Goal: Information Seeking & Learning: Learn about a topic

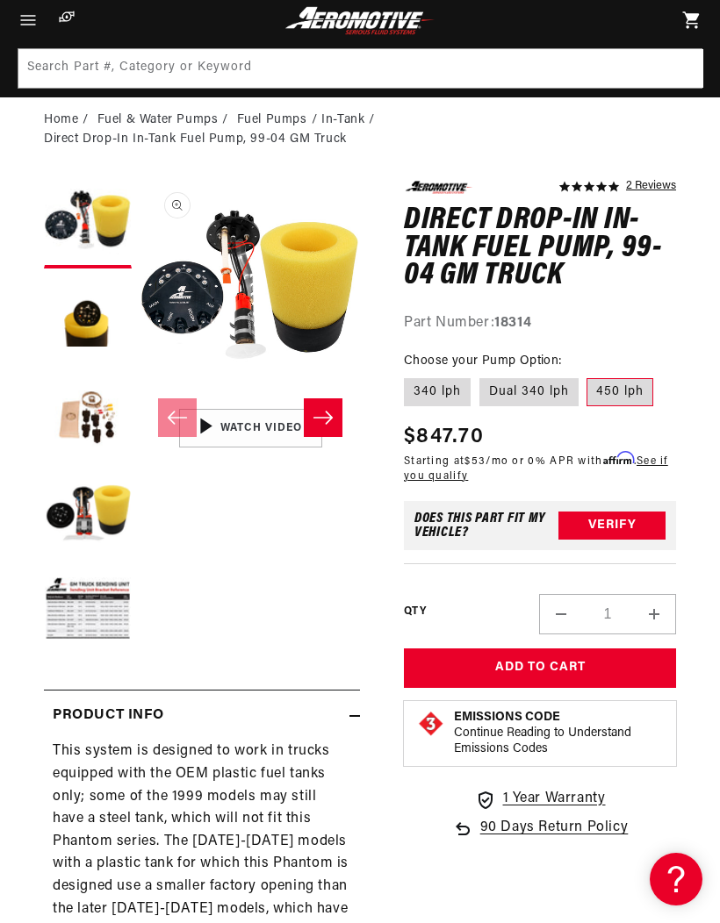
scroll to position [81, 0]
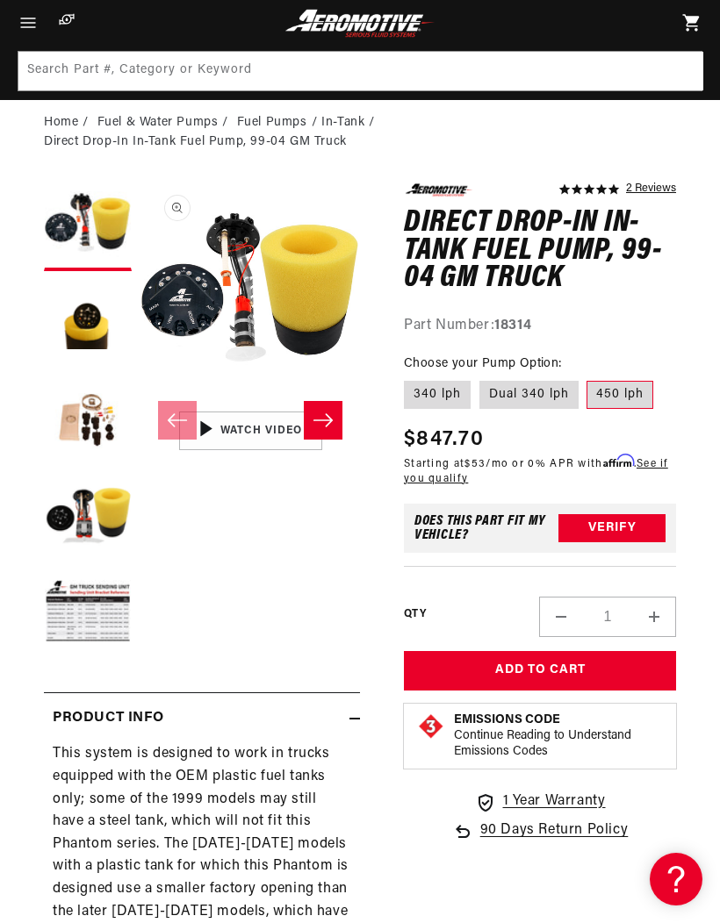
click at [246, 420] on div "04:08" at bounding box center [249, 431] width 219 height 124
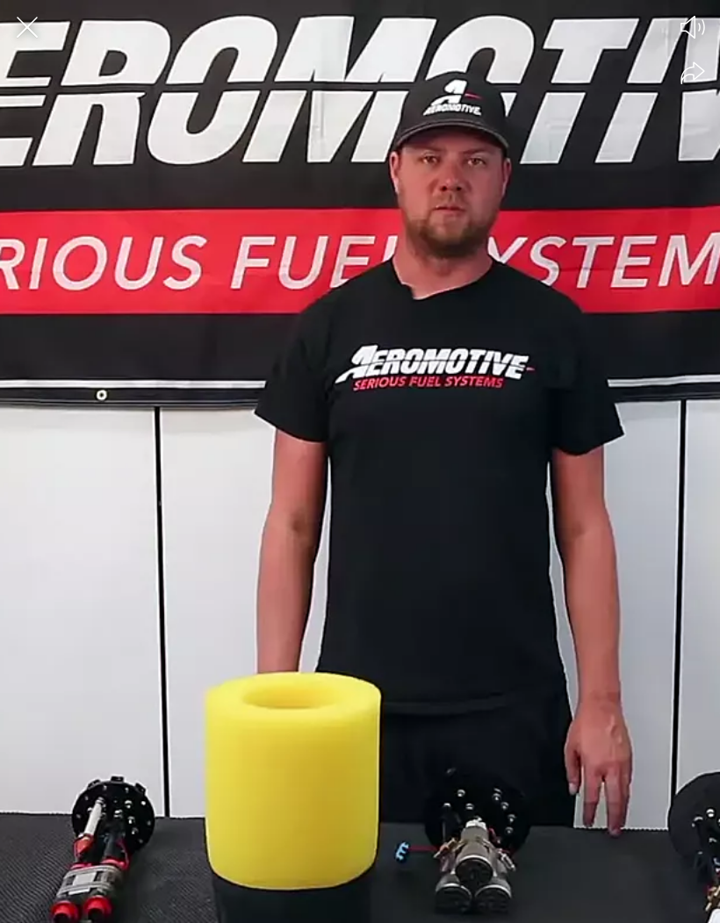
click at [533, 633] on div at bounding box center [360, 461] width 720 height 923
click at [531, 594] on div at bounding box center [360, 461] width 720 height 923
click at [386, 349] on div at bounding box center [360, 461] width 720 height 923
click at [32, 43] on icon "Close the video player" at bounding box center [27, 27] width 39 height 39
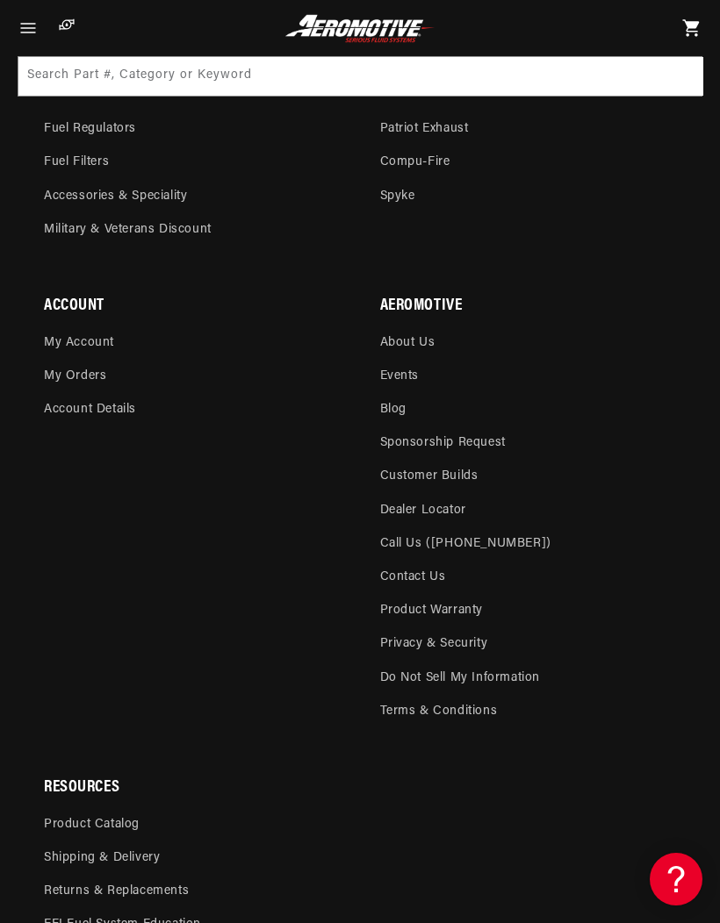
scroll to position [5529, 0]
click at [377, 37] on img at bounding box center [359, 28] width 155 height 29
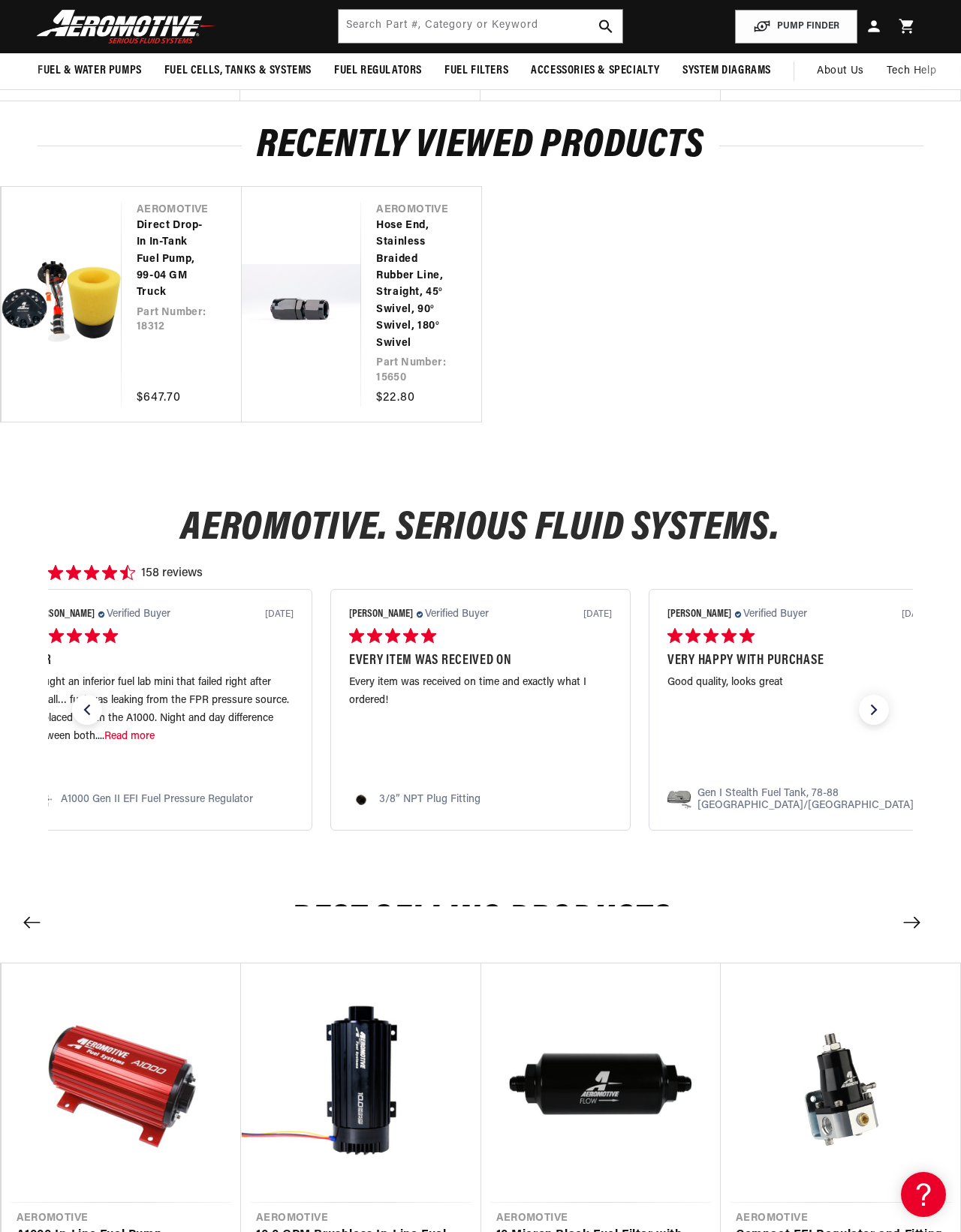
scroll to position [796, 0]
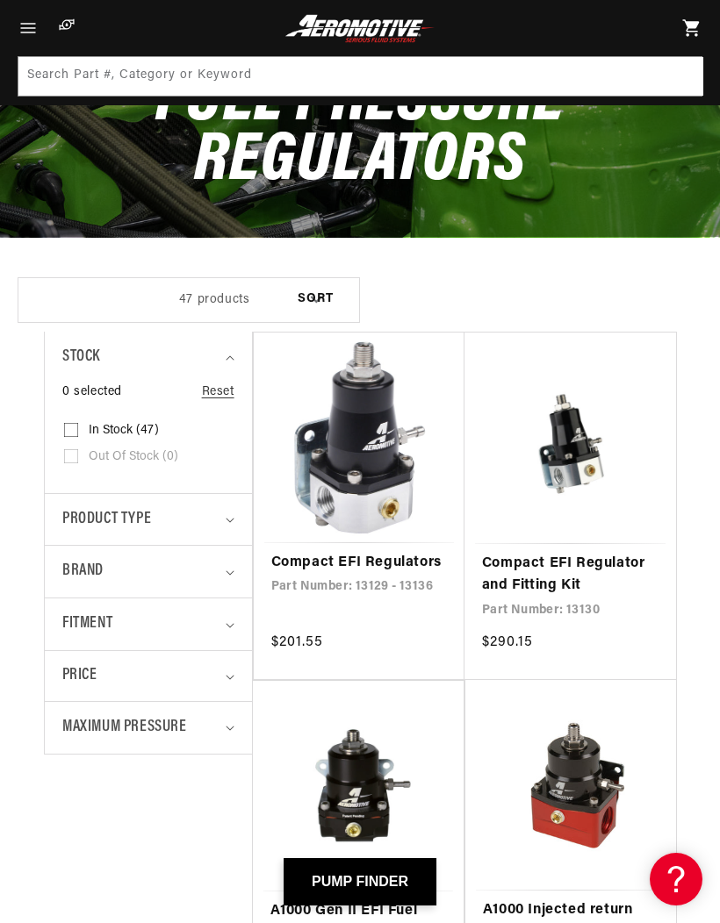
scroll to position [151, 0]
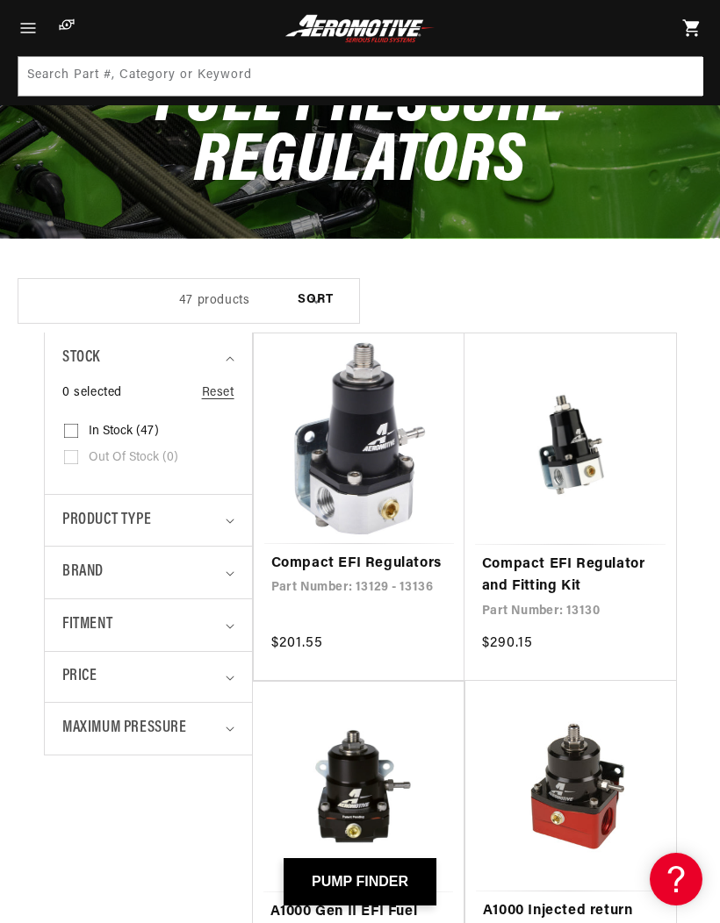
click at [102, 623] on span "Fitment" at bounding box center [87, 625] width 50 height 25
click at [77, 572] on span "Brand" at bounding box center [82, 572] width 41 height 25
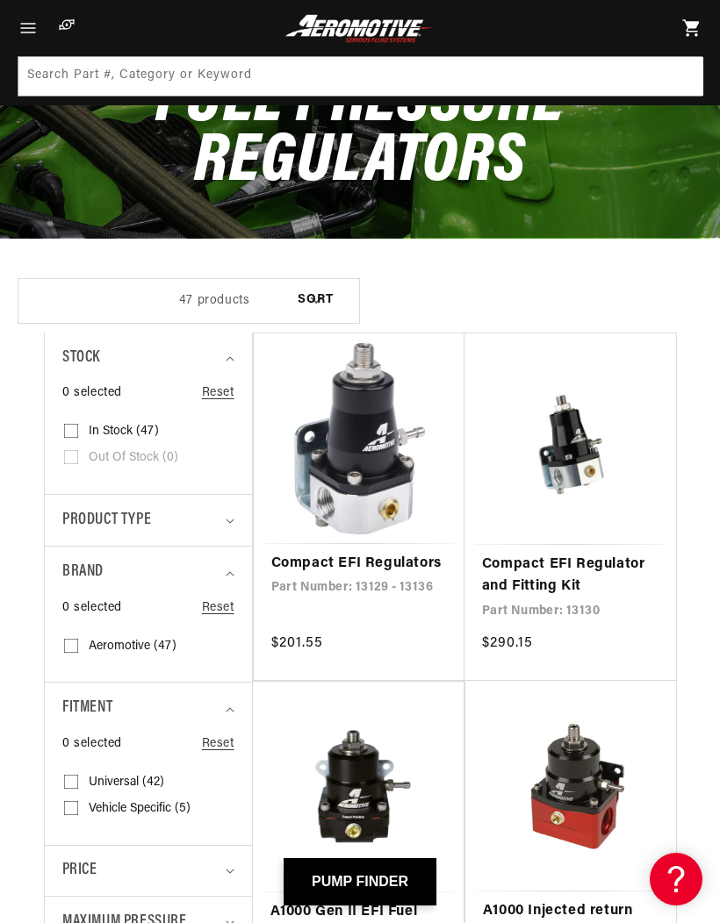
click at [77, 535] on summary "Product type" at bounding box center [148, 521] width 172 height 52
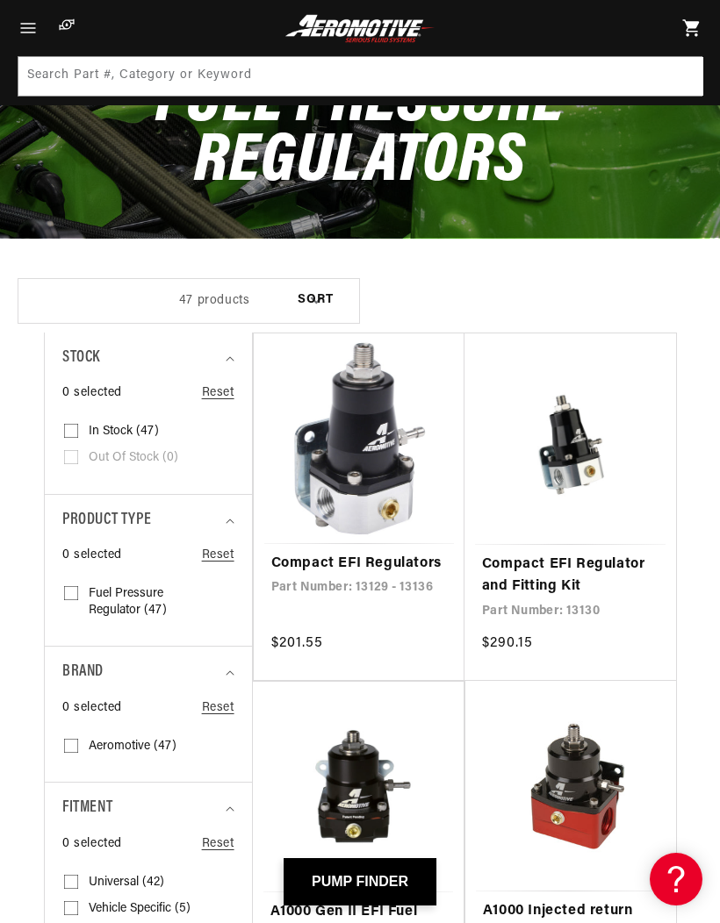
click at [69, 590] on input "Fuel Pressure Regulator (47) Fuel Pressure Regulator (47 products)" at bounding box center [71, 597] width 14 height 14
checkbox input "true"
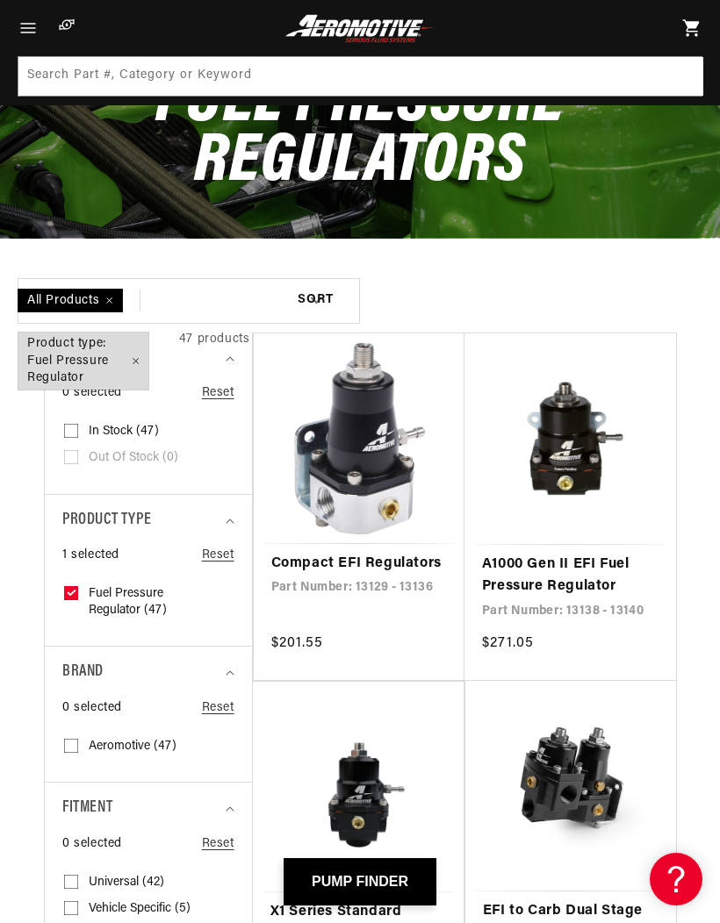
click at [82, 743] on label "Aeromotive (47) Aeromotive (47 products)" at bounding box center [143, 747] width 158 height 26
click at [78, 743] on input "Aeromotive (47) Aeromotive (47 products)" at bounding box center [71, 750] width 14 height 14
checkbox input "true"
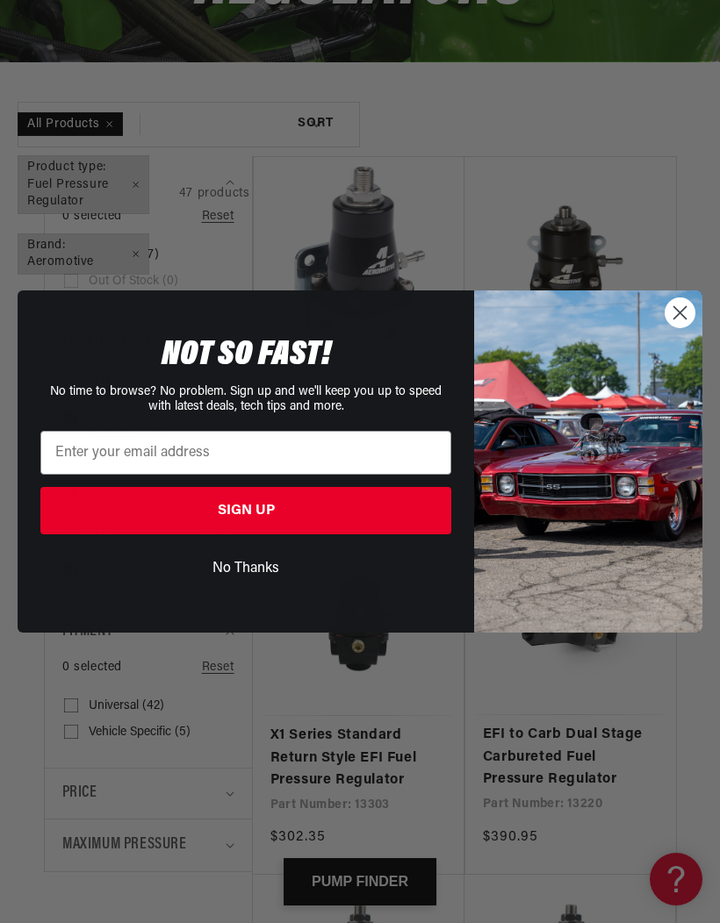
scroll to position [328, 0]
click at [240, 586] on button "No Thanks" at bounding box center [245, 568] width 411 height 33
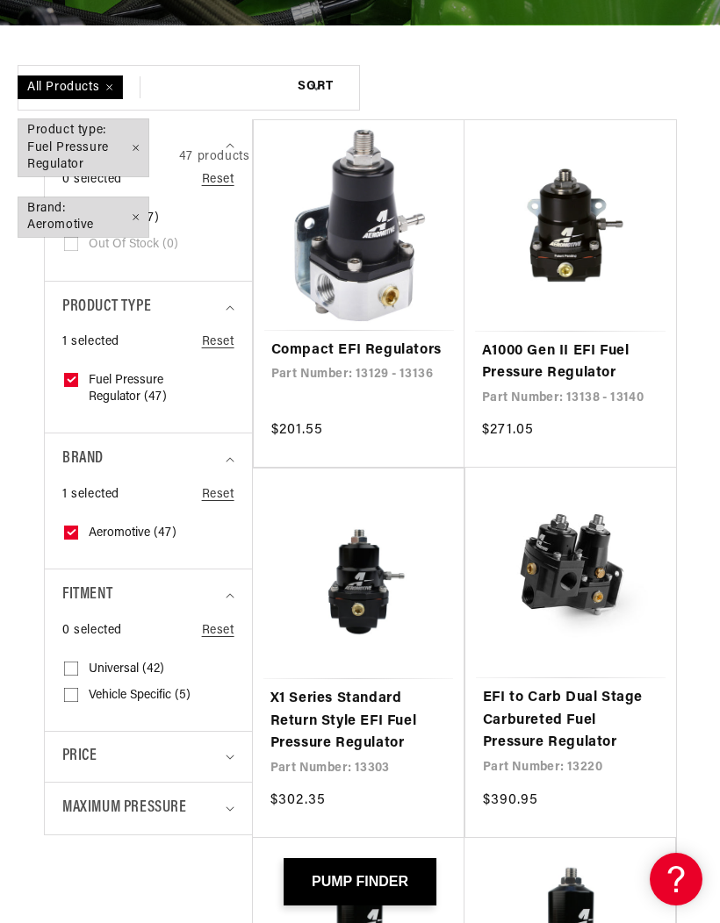
scroll to position [378, 0]
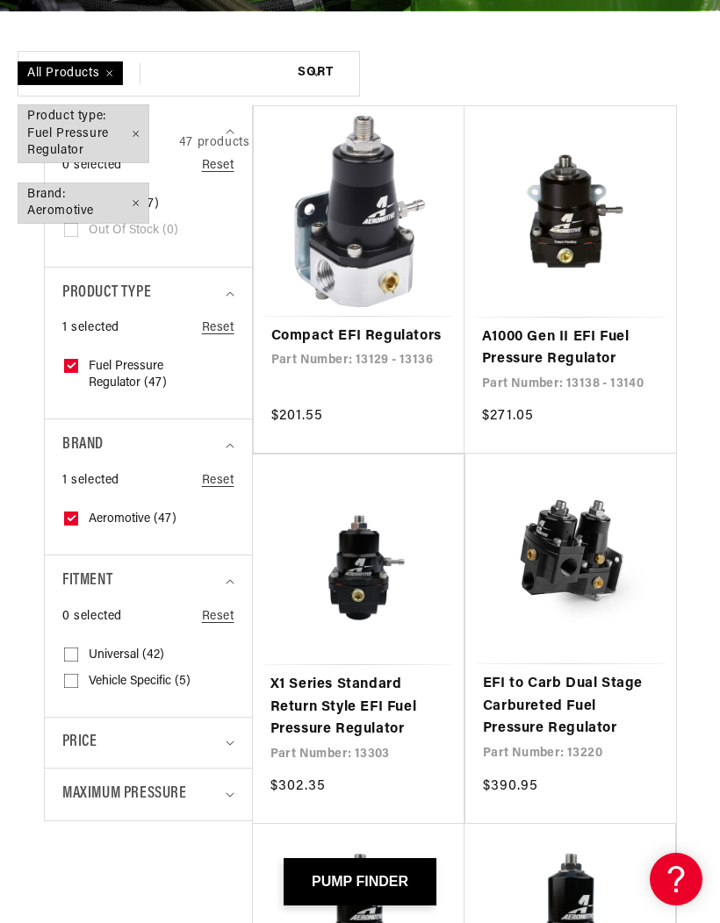
click at [68, 651] on input "Universal (42) Universal (42 products)" at bounding box center [71, 658] width 14 height 14
checkbox input "true"
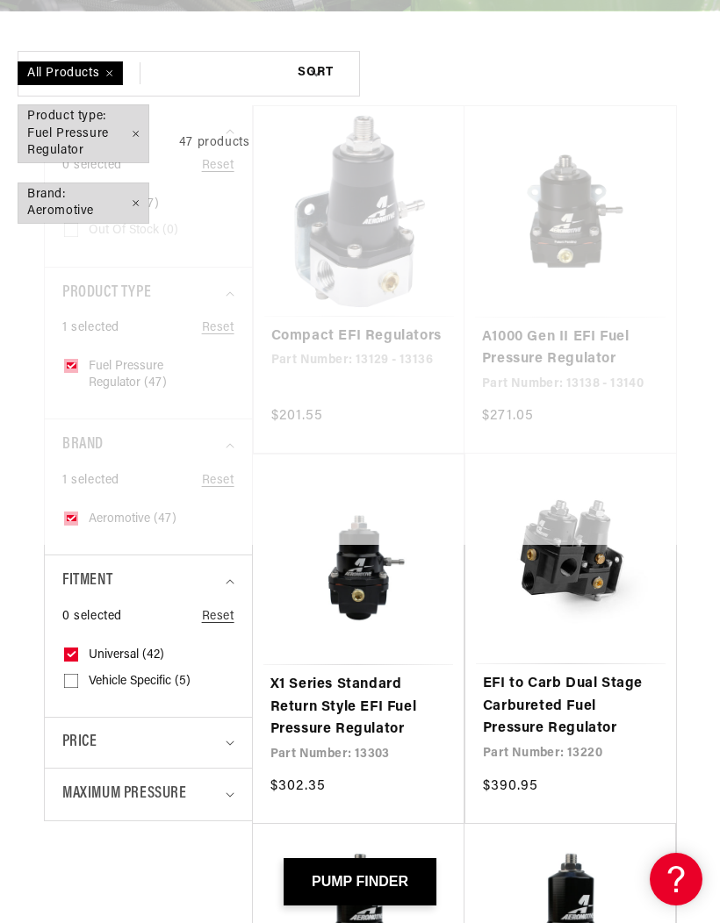
click at [68, 678] on input "Vehicle Specific (5) Vehicle Specific (5 products)" at bounding box center [71, 685] width 14 height 14
checkbox input "true"
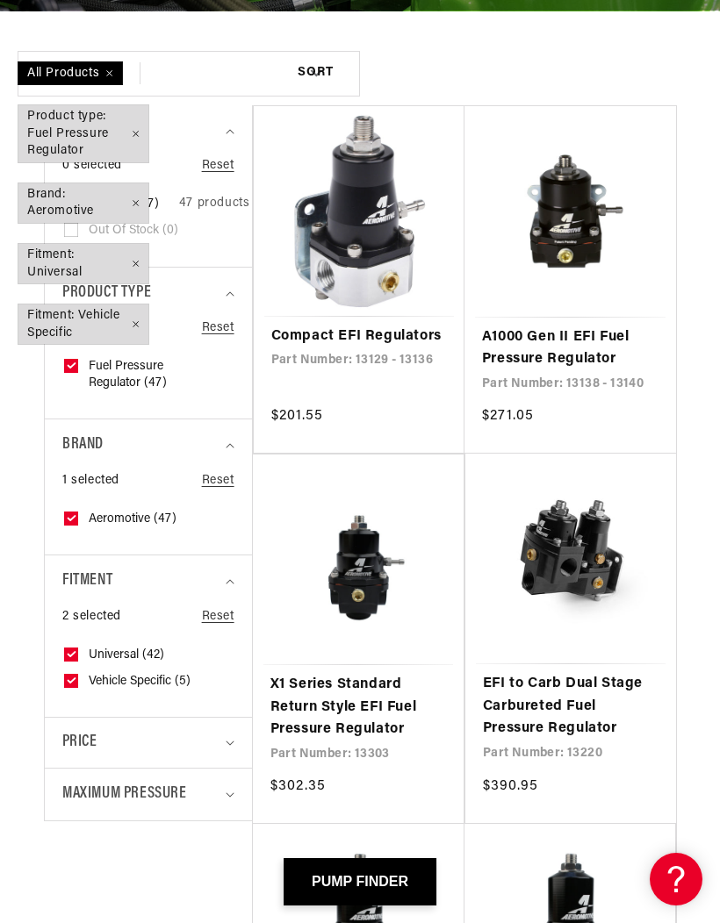
click at [100, 787] on span "Maximum Pressure" at bounding box center [124, 794] width 125 height 25
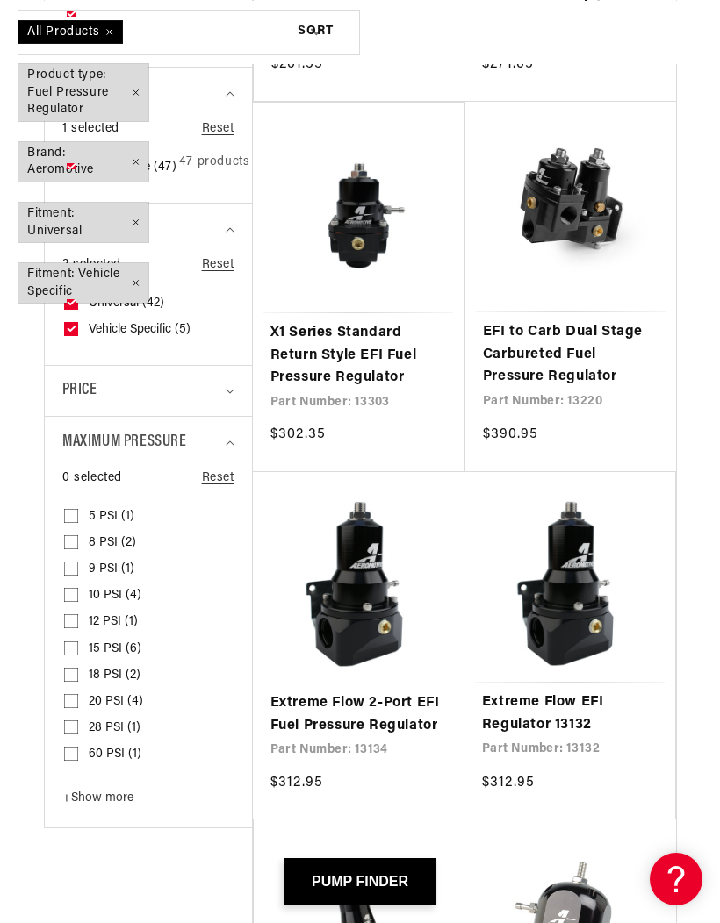
scroll to position [732, 0]
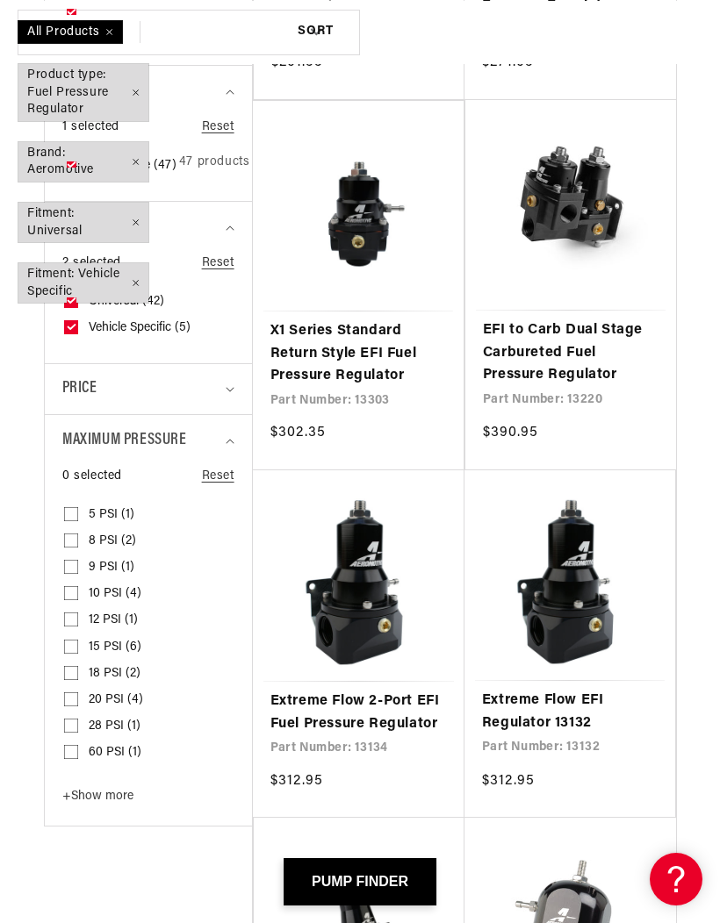
click at [65, 749] on input "60 PSI (1) 60 PSI (1 product)" at bounding box center [71, 756] width 14 height 14
checkbox input "true"
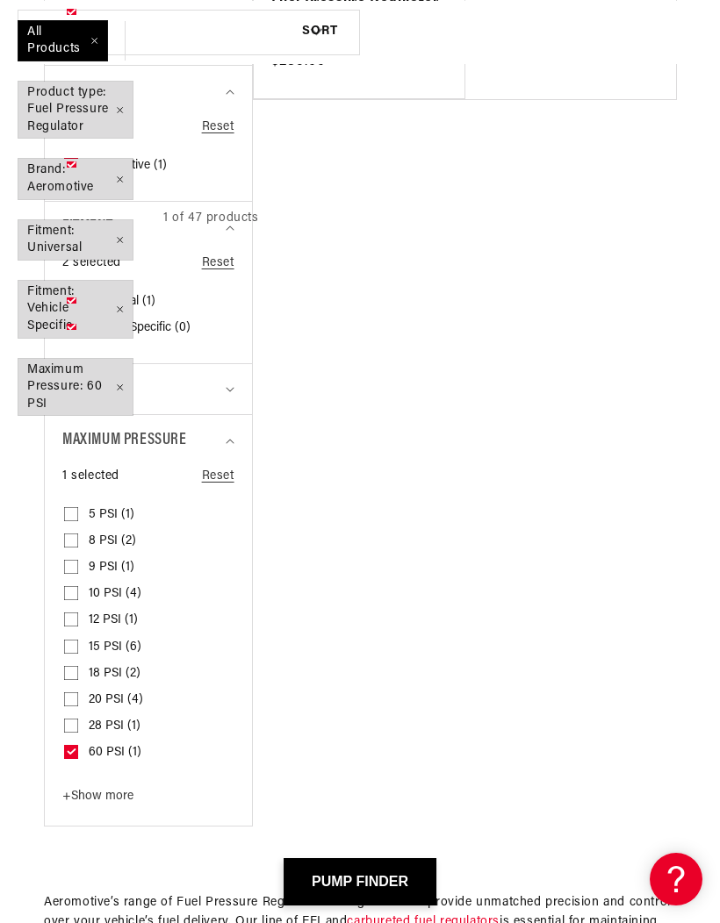
click at [94, 790] on span "+ Show more" at bounding box center [97, 796] width 71 height 13
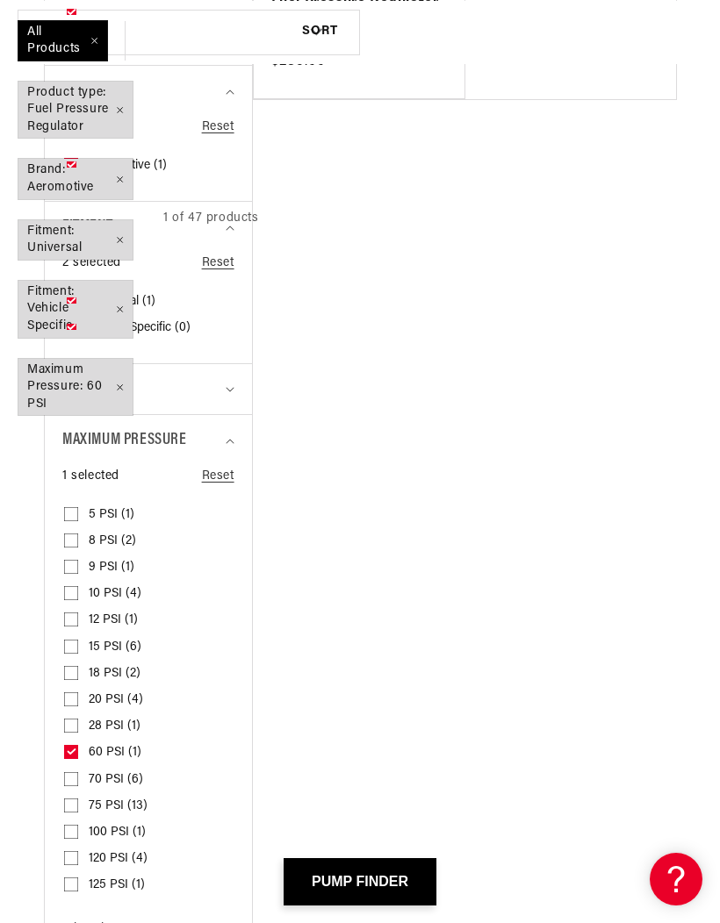
click at [392, 906] on button "PUMP FINDER" at bounding box center [360, 882] width 153 height 47
click at [389, 906] on button "PUMP FINDER" at bounding box center [360, 882] width 153 height 47
click at [356, 906] on button "PUMP FINDER" at bounding box center [360, 882] width 153 height 47
click at [386, 906] on button "PUMP FINDER" at bounding box center [360, 882] width 153 height 47
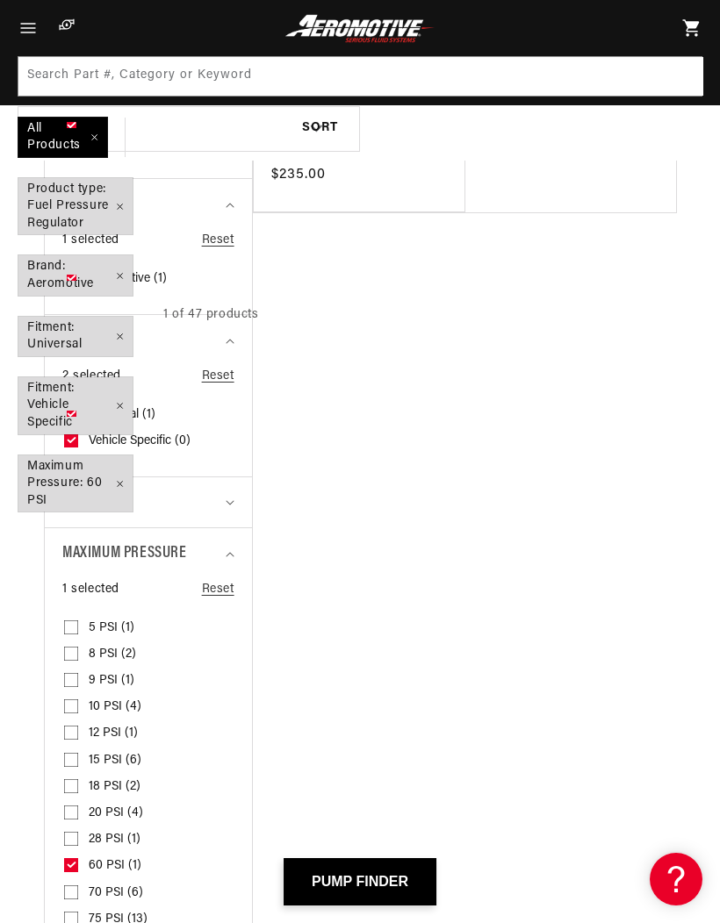
scroll to position [617, 0]
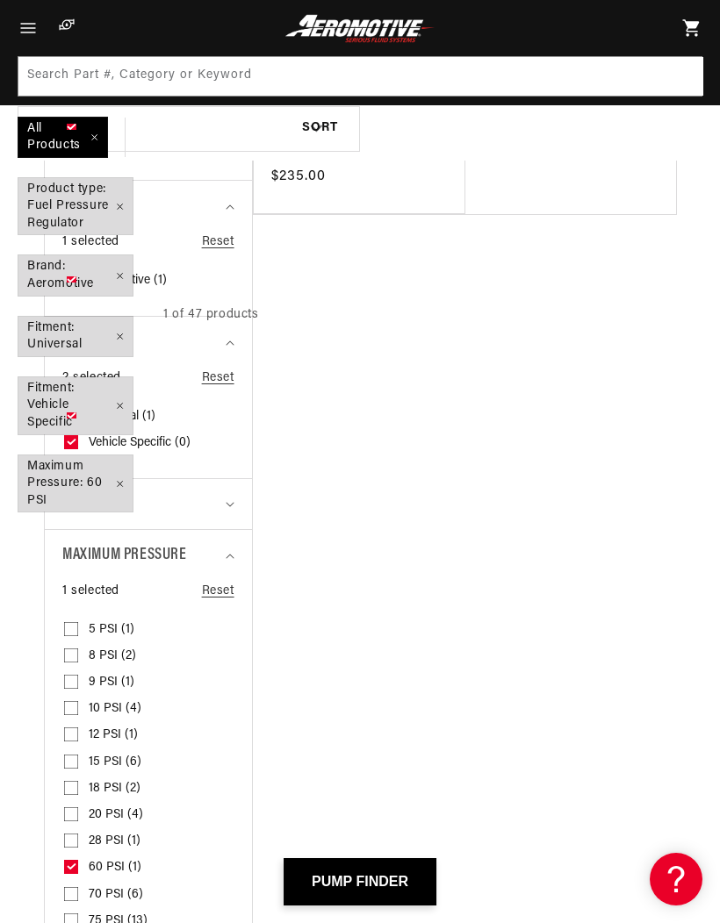
click at [380, 870] on button "PUMP FINDER" at bounding box center [360, 882] width 153 height 47
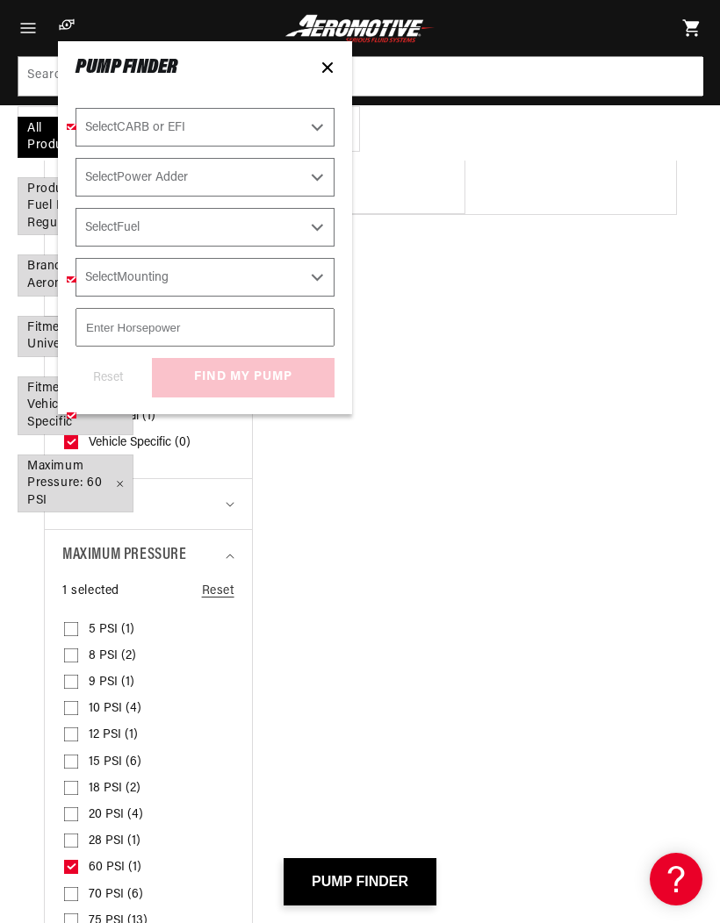
click at [379, 869] on button "PUMP FINDER" at bounding box center [360, 882] width 153 height 47
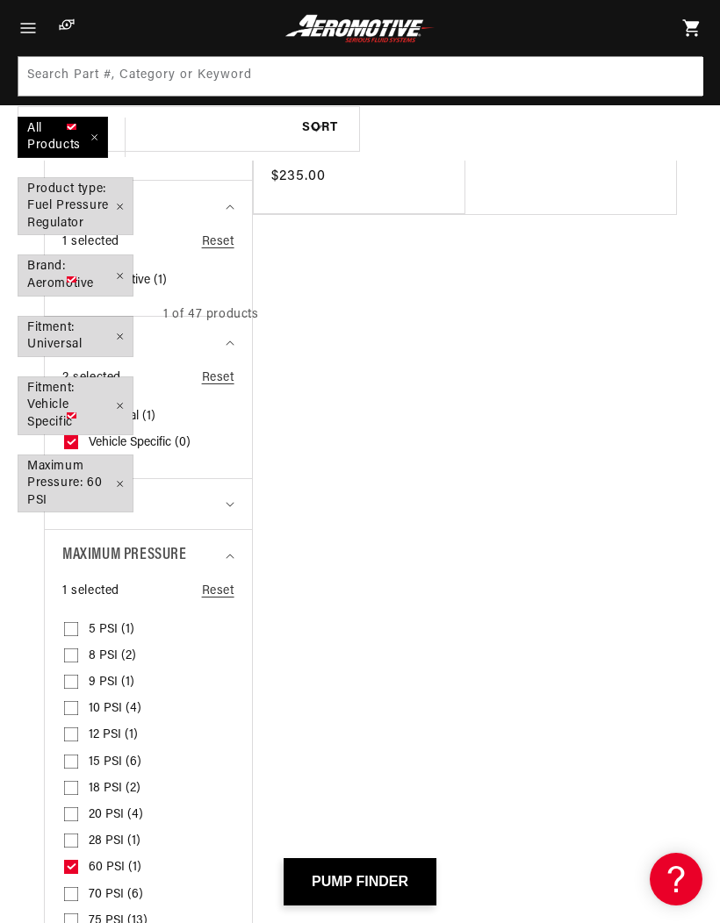
click at [377, 864] on button "PUMP FINDER" at bounding box center [360, 882] width 153 height 47
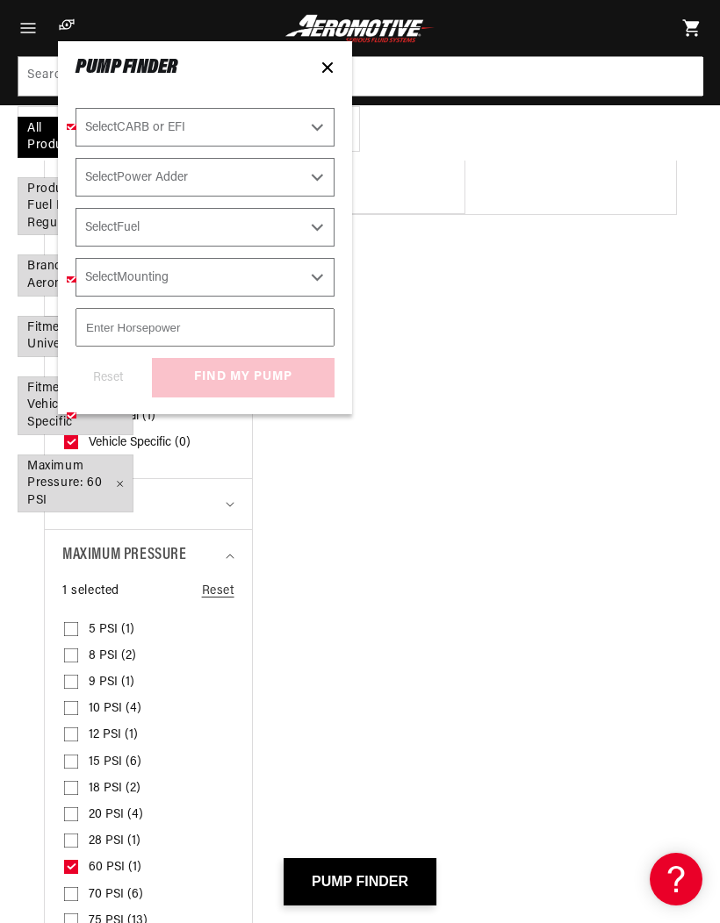
click at [317, 117] on select "Select CARB or EFI [GEOGRAPHIC_DATA] Fuel Injected" at bounding box center [204, 127] width 259 height 39
select select "Fuel-Injected"
click at [273, 177] on select "Select Power Adder No - Naturally Aspirated Yes - Forced Induction" at bounding box center [204, 177] width 259 height 39
select select "No-Naturally-Aspirated"
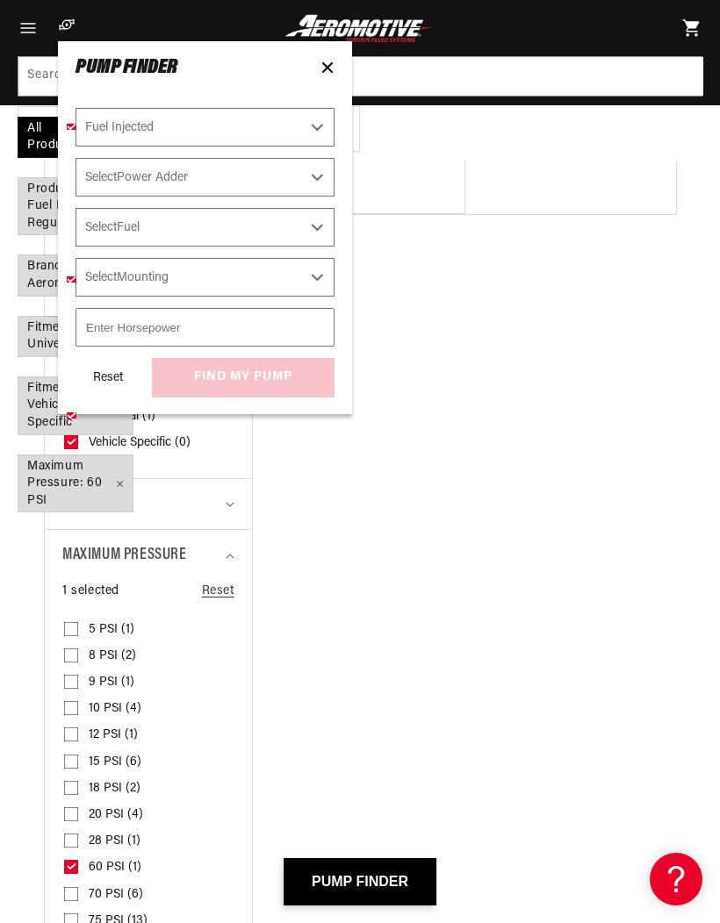
select select "No-Naturally-Aspirated"
click at [284, 230] on select "Select Fuel E85 Gas" at bounding box center [204, 227] width 259 height 39
click at [288, 226] on select "Select Fuel E85 Gas" at bounding box center [204, 227] width 259 height 39
select select "Gas"
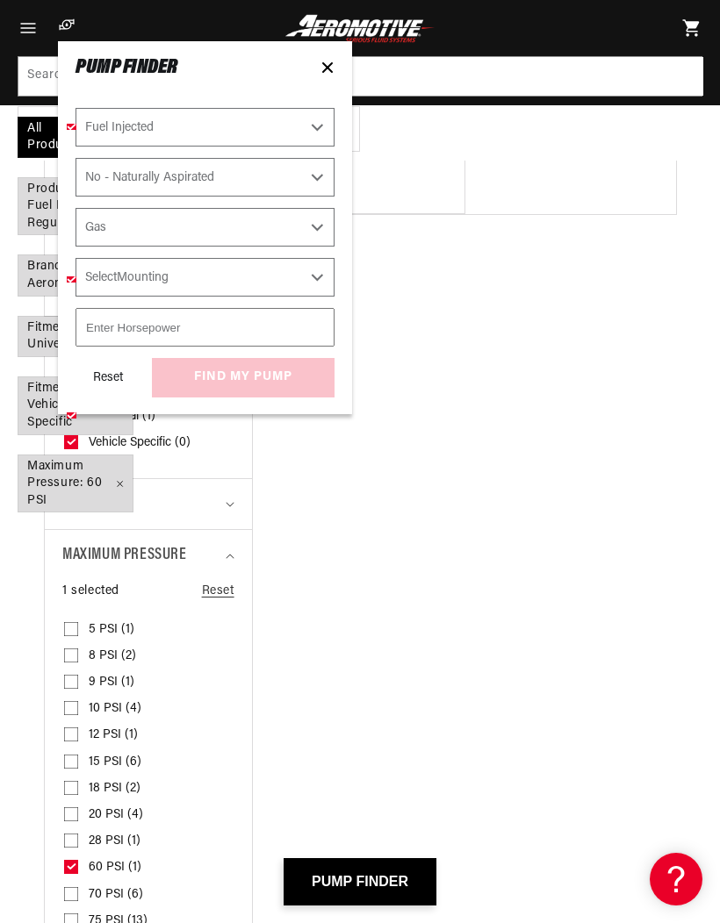
click at [284, 278] on select "Select Mounting External In-Tank" at bounding box center [204, 277] width 259 height 39
select select "External"
click at [330, 169] on select "Select Power Adder No - Naturally Aspirated Yes - Forced Induction" at bounding box center [204, 177] width 259 height 39
select select "Yes-Forced-Induction"
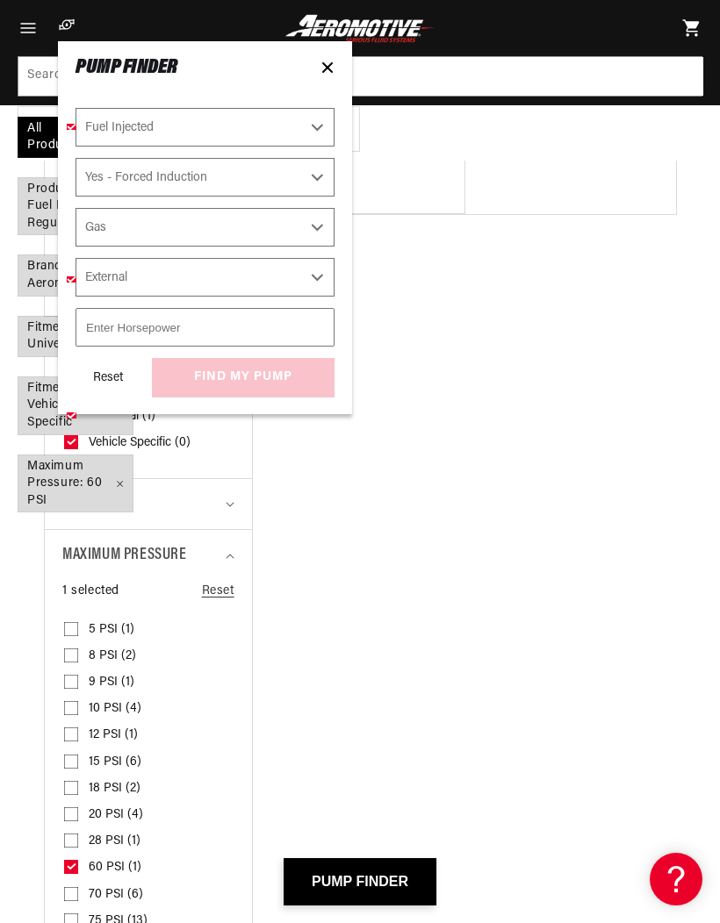
click at [301, 371] on div "Reset find my pump" at bounding box center [204, 377] width 259 height 39
click at [137, 120] on select "Select CARB or EFI [GEOGRAPHIC_DATA] Fuel Injected" at bounding box center [204, 127] width 259 height 39
select select "Fuel-Injected"
select select "CARB or EFI"
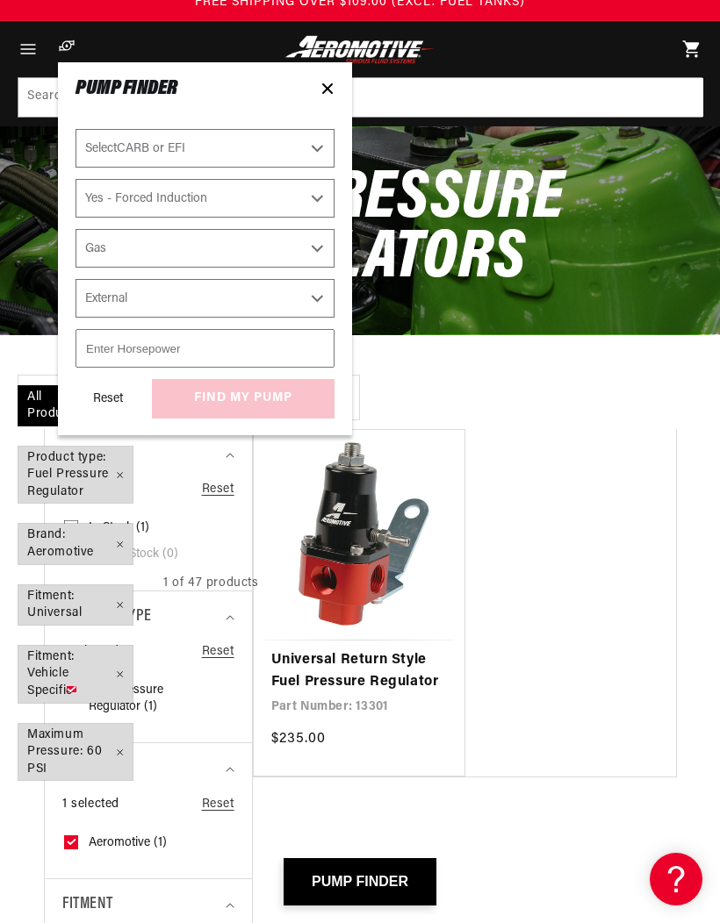
scroll to position [45, 0]
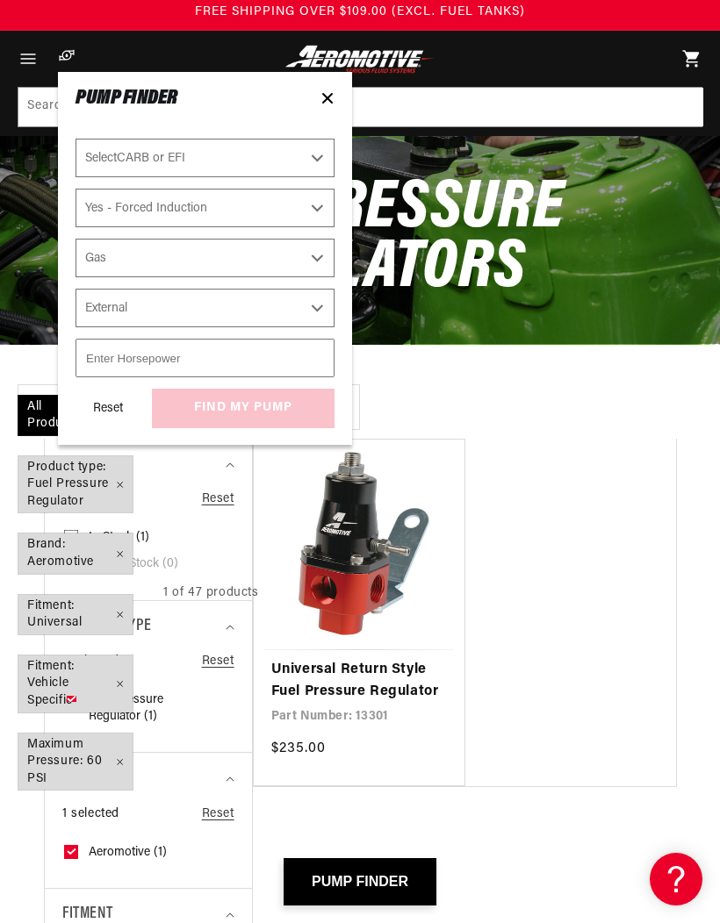
click at [381, 659] on link "Universal Return Style Fuel Pressure Regulator" at bounding box center [359, 681] width 176 height 45
